Goal: Find specific page/section

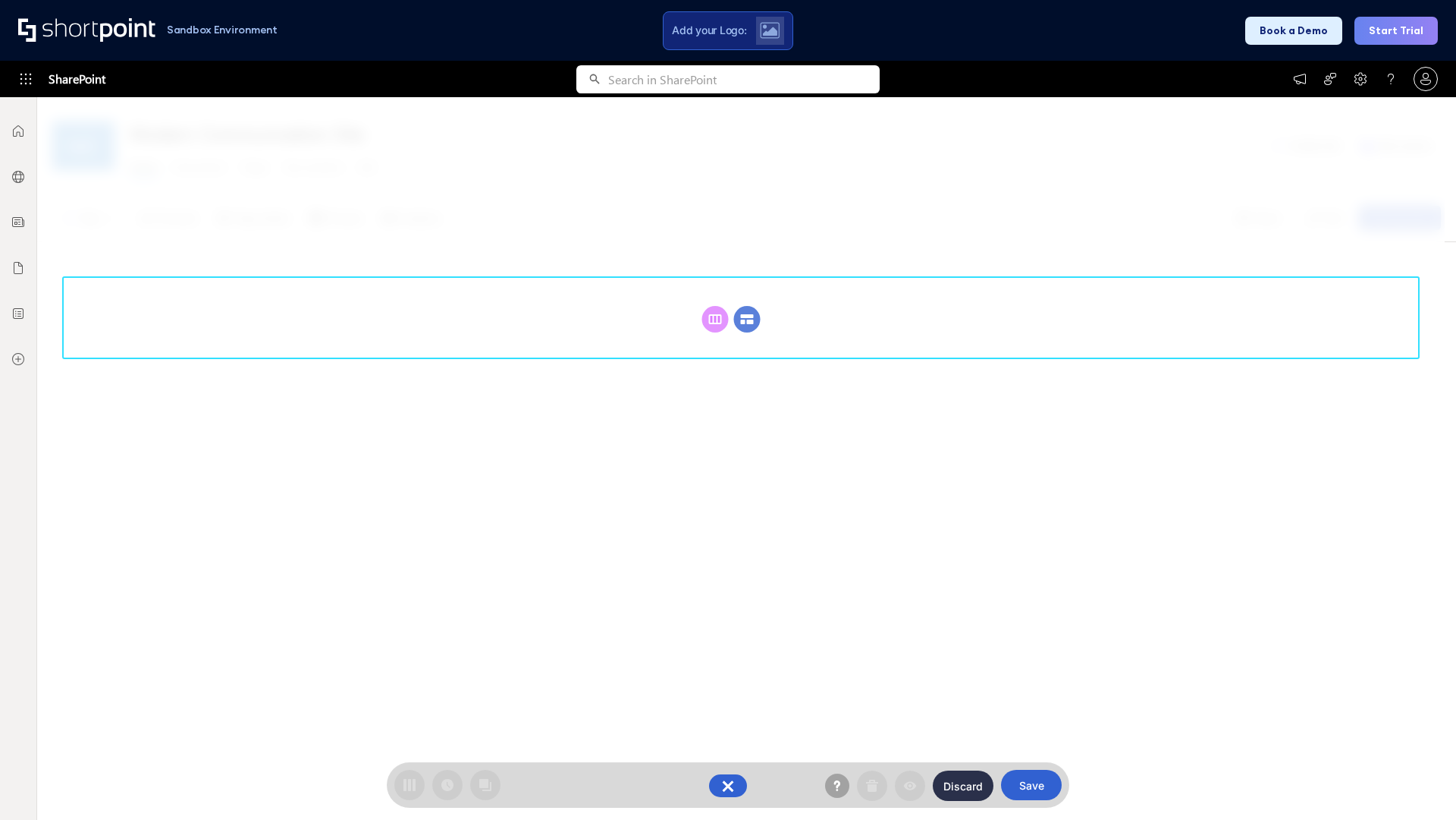
scroll to position [209, 0]
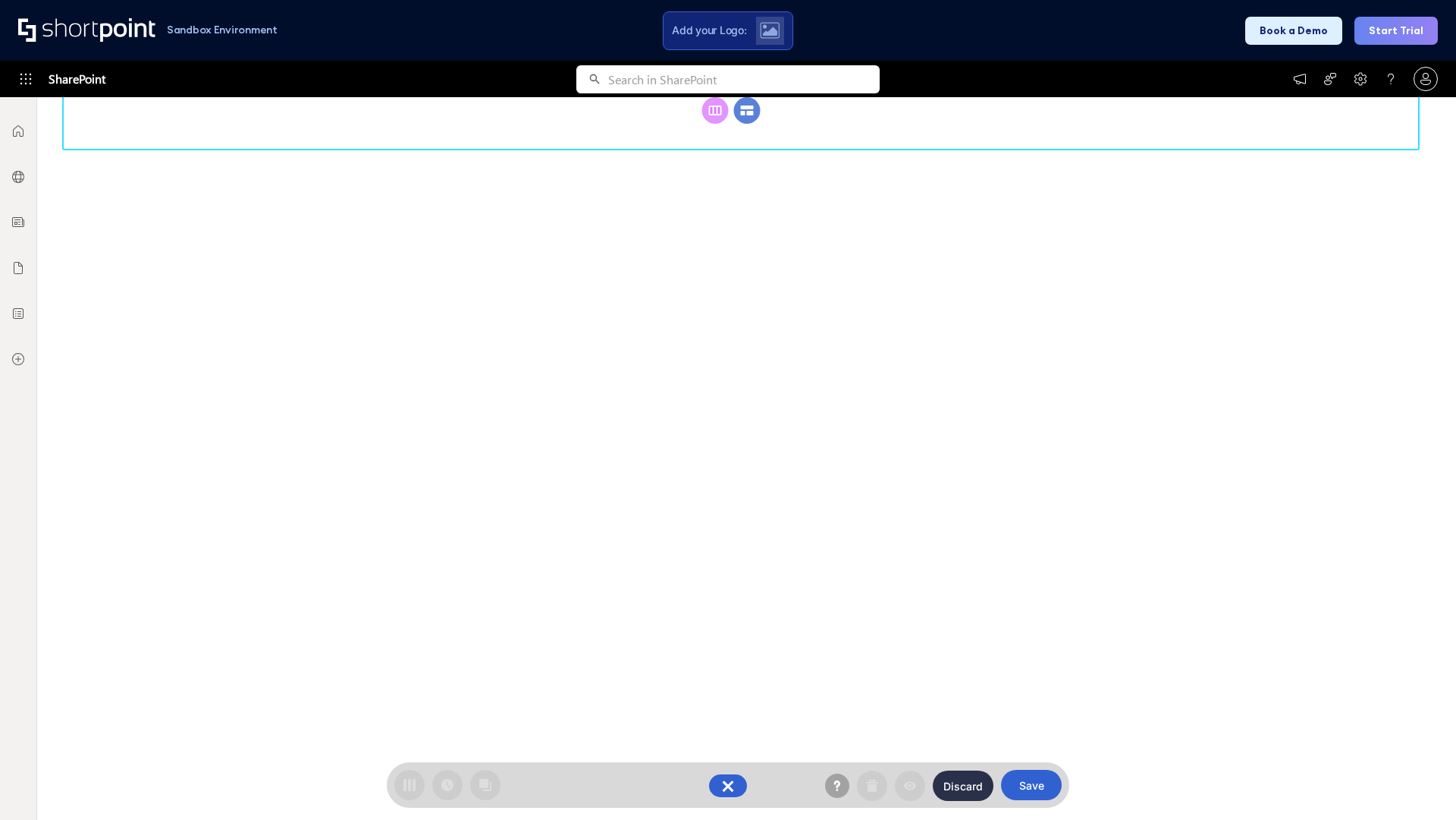
click at [747, 124] on circle at bounding box center [747, 110] width 26 height 26
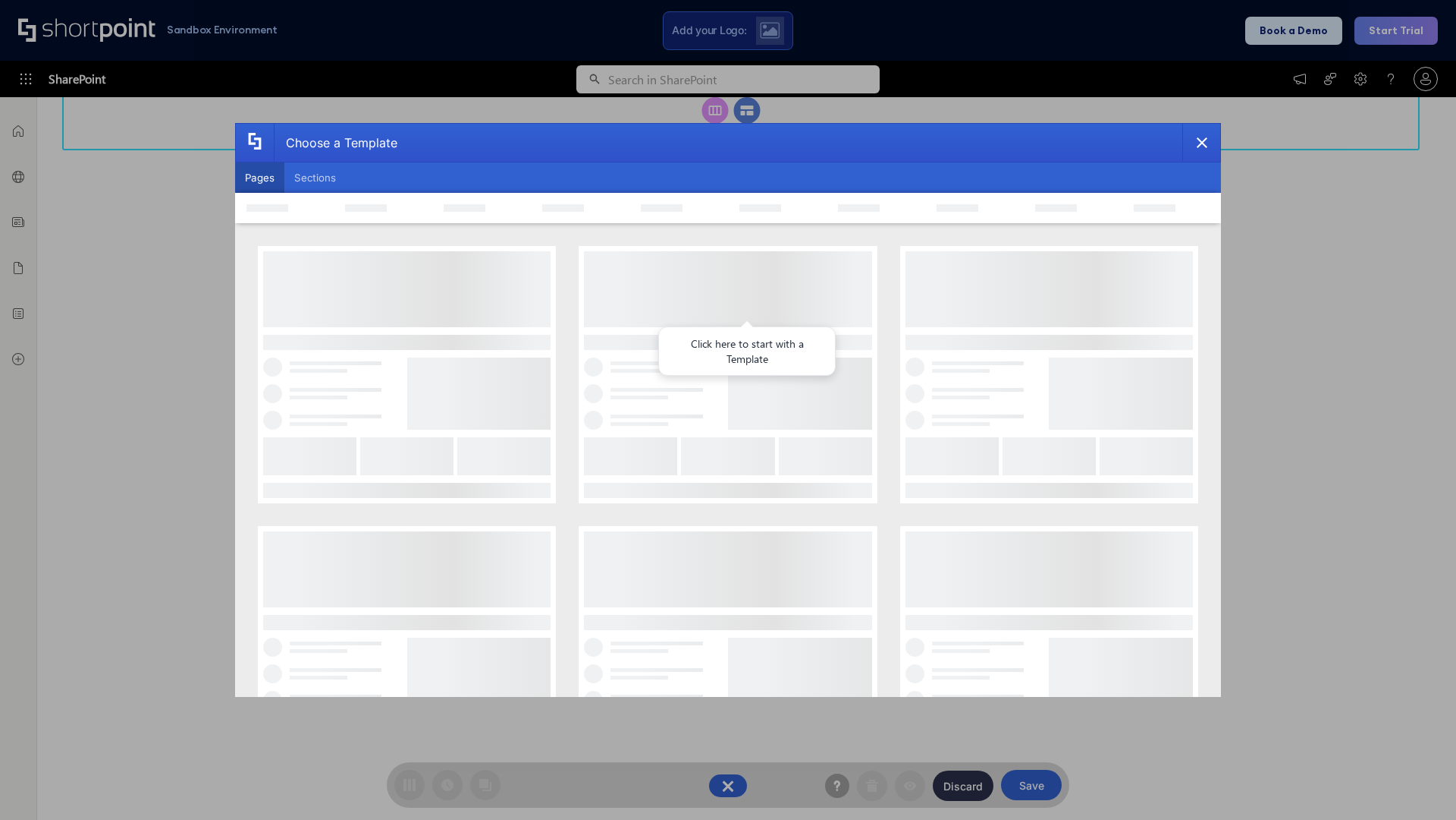
scroll to position [0, 0]
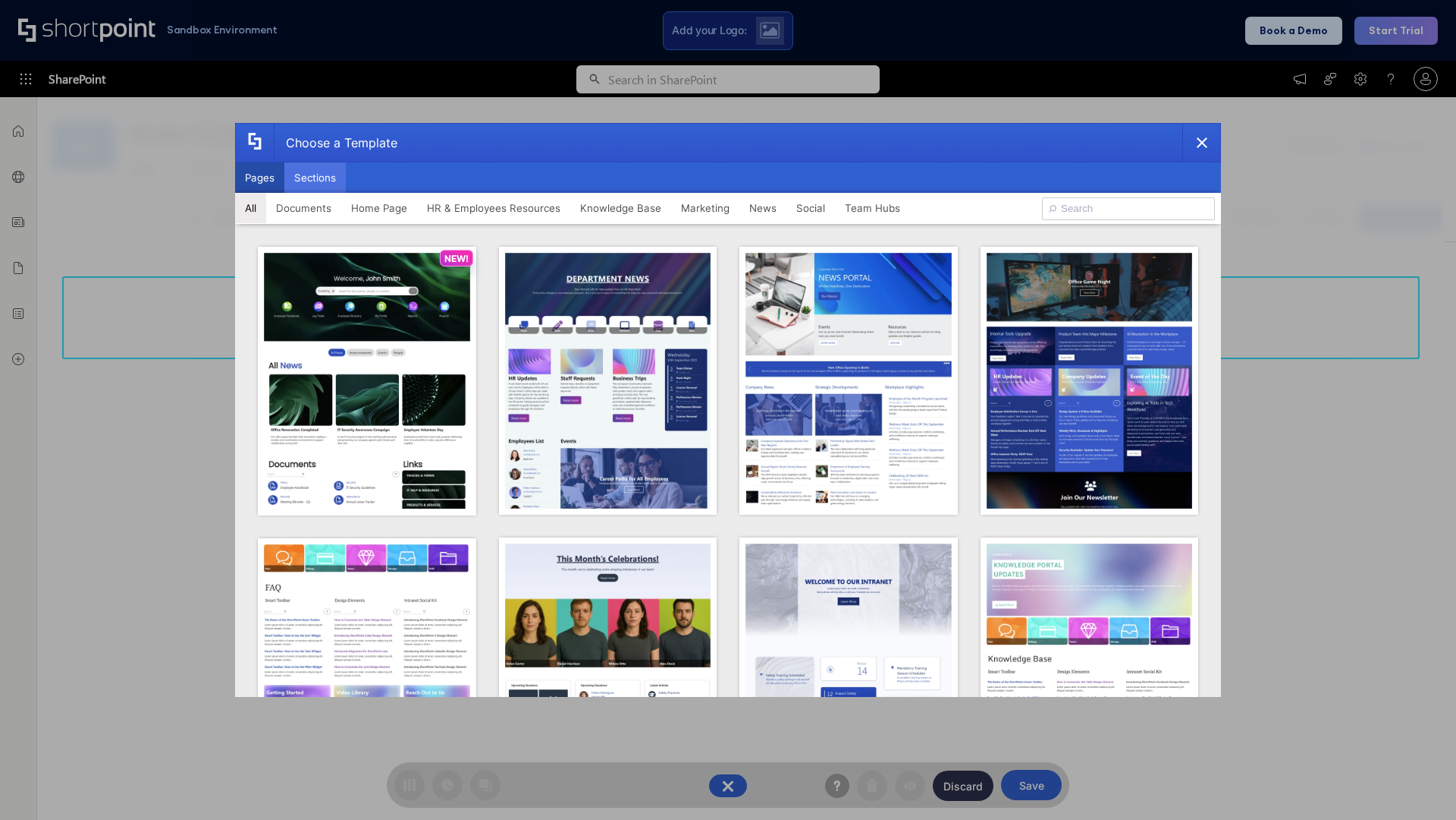
click at [314, 178] on button "Sections" at bounding box center [314, 178] width 61 height 30
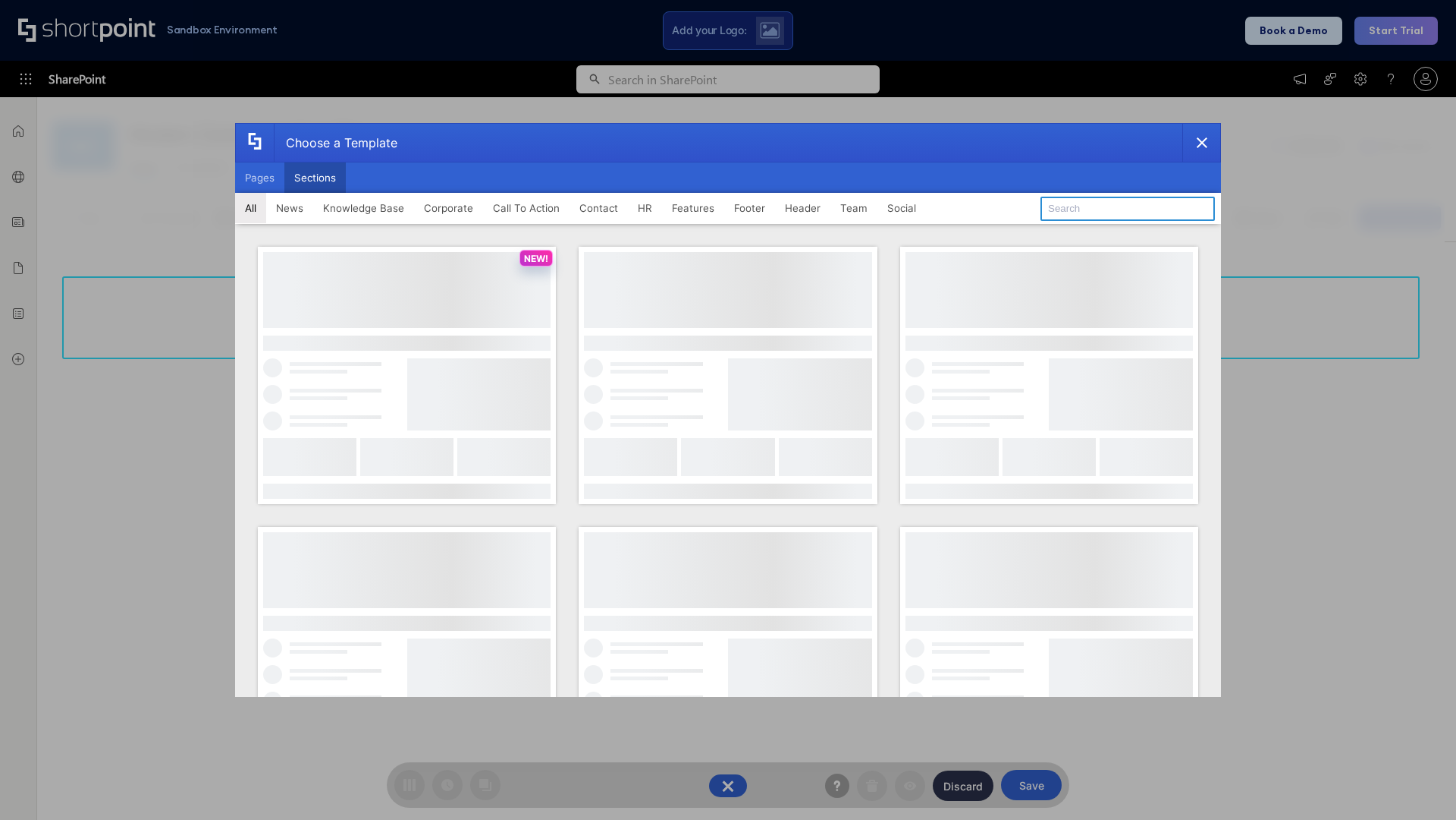
type input "FAQ 5"
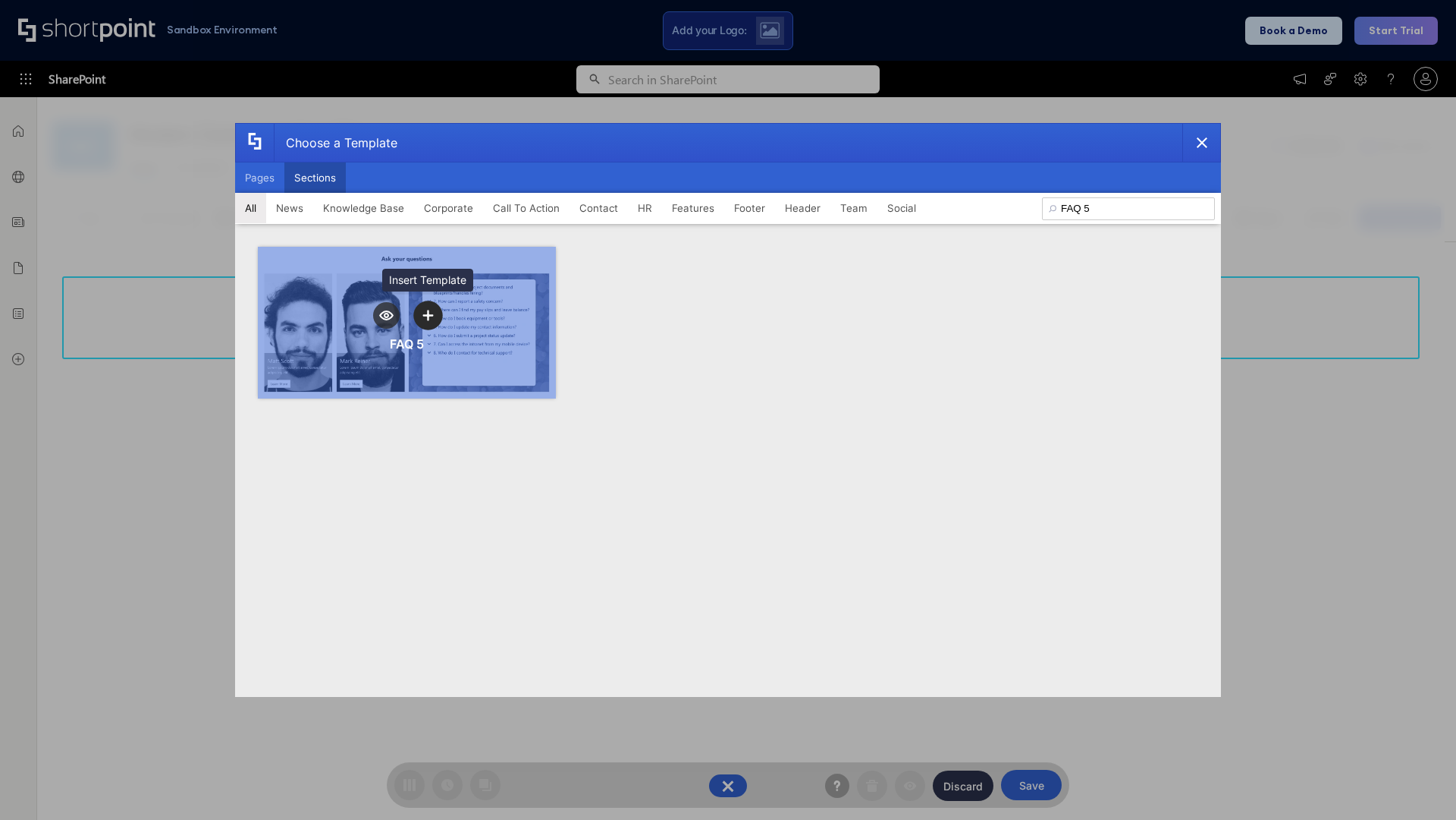
click at [428, 315] on icon "template selector" at bounding box center [427, 315] width 10 height 10
